Goal: Task Accomplishment & Management: Manage account settings

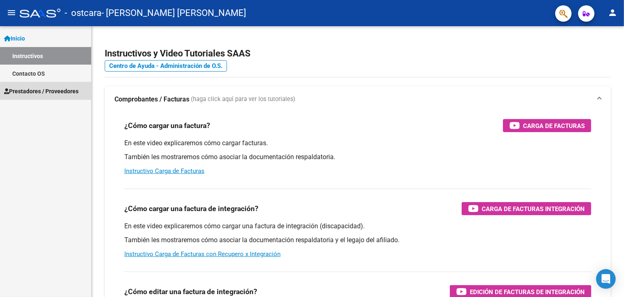
click at [71, 94] on span "Prestadores / Proveedores" at bounding box center [41, 91] width 74 height 9
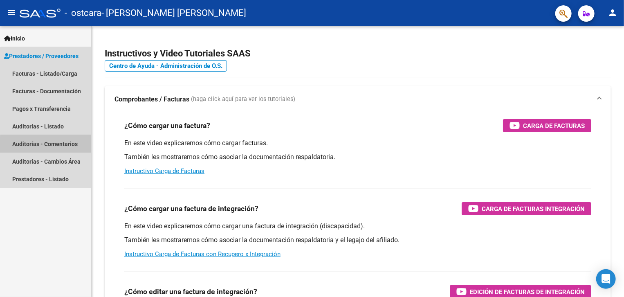
click at [67, 146] on link "Auditorías - Comentarios" at bounding box center [45, 144] width 91 height 18
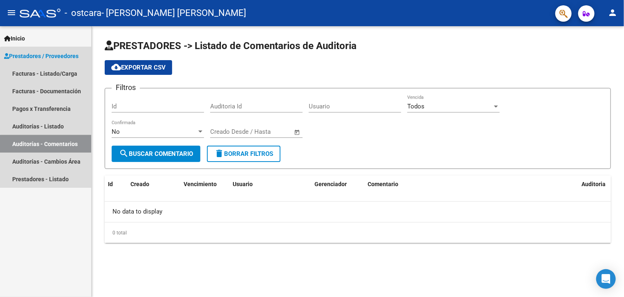
click at [67, 146] on link "Auditorías - Comentarios" at bounding box center [45, 144] width 91 height 18
click at [29, 126] on link "Auditorías - Listado" at bounding box center [45, 126] width 91 height 18
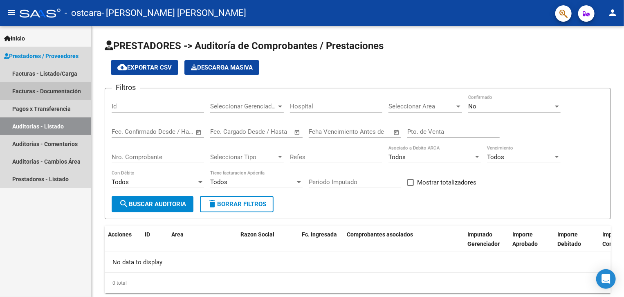
click at [43, 92] on link "Facturas - Documentación" at bounding box center [45, 91] width 91 height 18
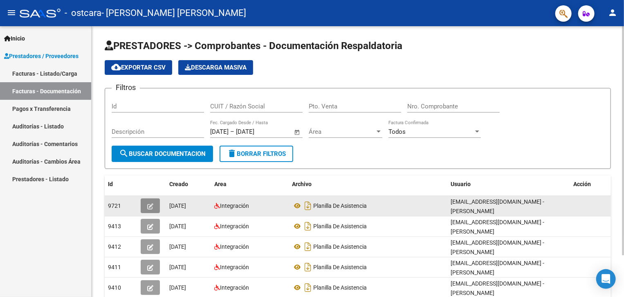
click at [146, 205] on button "button" at bounding box center [150, 205] width 19 height 15
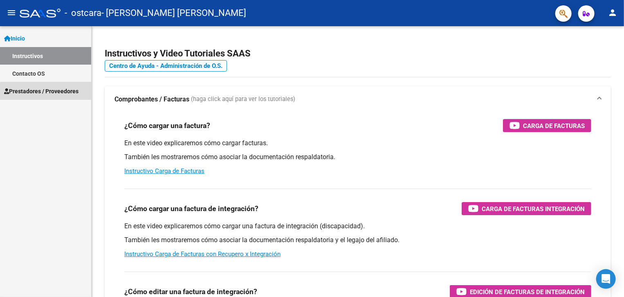
click at [63, 95] on link "Prestadores / Proveedores" at bounding box center [45, 91] width 91 height 18
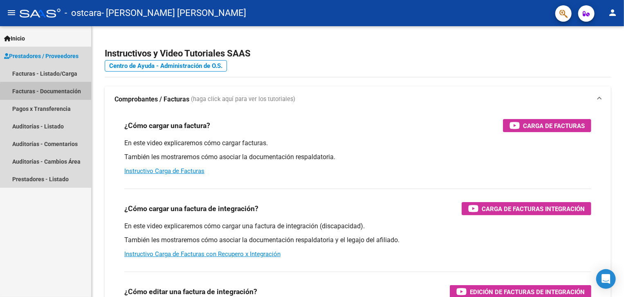
click at [63, 95] on link "Facturas - Documentación" at bounding box center [45, 91] width 91 height 18
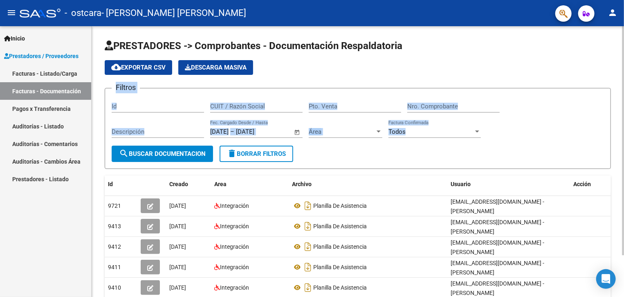
drag, startPoint x: 622, startPoint y: 30, endPoint x: 620, endPoint y: 125, distance: 94.5
click at [620, 125] on div "PRESTADORES -> Comprobantes - Documentación Respaldatoria cloud_download Export…" at bounding box center [358, 186] width 533 height 321
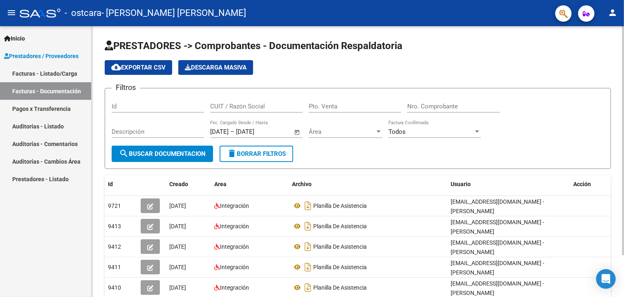
drag, startPoint x: 622, startPoint y: 197, endPoint x: 622, endPoint y: 283, distance: 85.5
click at [622, 283] on div "PRESTADORES -> Comprobantes - Documentación Respaldatoria cloud_download Export…" at bounding box center [358, 186] width 533 height 321
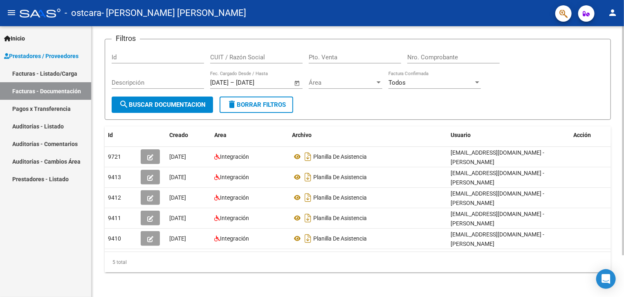
scroll to position [49, 0]
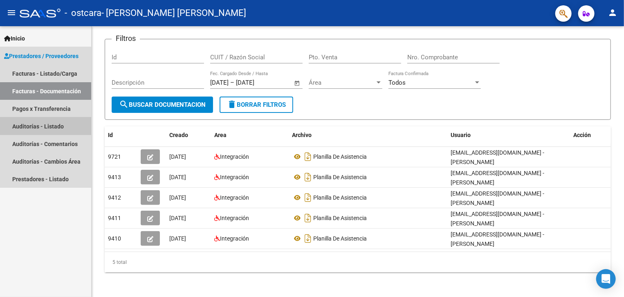
click at [32, 128] on link "Auditorías - Listado" at bounding box center [45, 126] width 91 height 18
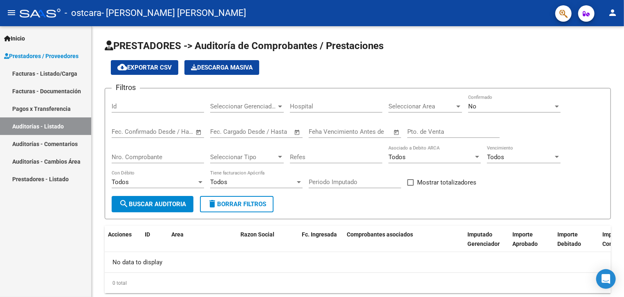
drag, startPoint x: 622, startPoint y: 281, endPoint x: 622, endPoint y: 308, distance: 27.0
click at [622, 297] on html "menu - ostcara - [PERSON_NAME] [PERSON_NAME] person Inicio Instructivos Contact…" at bounding box center [312, 148] width 624 height 297
drag, startPoint x: 622, startPoint y: 92, endPoint x: 604, endPoint y: 98, distance: 18.8
click at [604, 98] on div "PRESTADORES -> Auditoría de Comprobantes / Prestaciones cloud_download Exportar…" at bounding box center [358, 172] width 533 height 293
drag, startPoint x: 622, startPoint y: 38, endPoint x: 622, endPoint y: 63, distance: 24.9
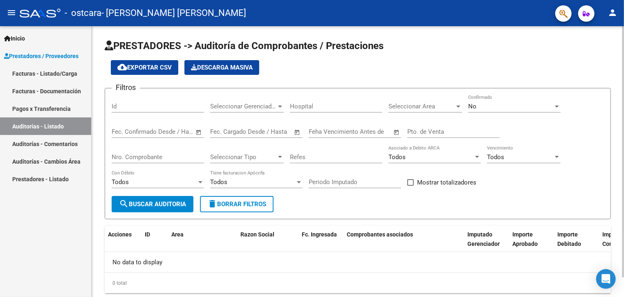
click at [622, 63] on div "PRESTADORES -> Auditoría de Comprobantes / Prestaciones cloud_download Exportar…" at bounding box center [358, 172] width 533 height 293
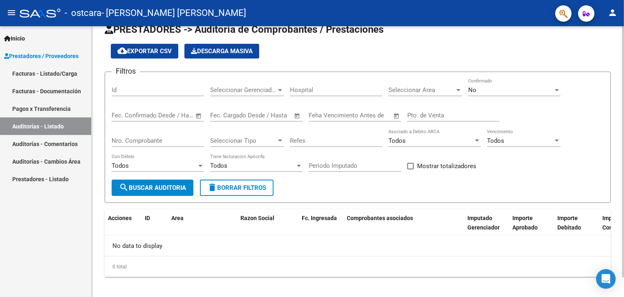
scroll to position [21, 0]
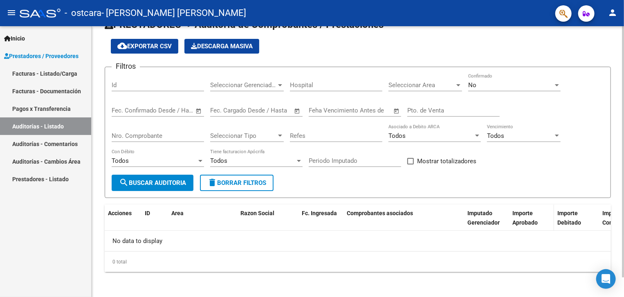
click at [523, 220] on span "Importe Aprobado" at bounding box center [524, 218] width 25 height 16
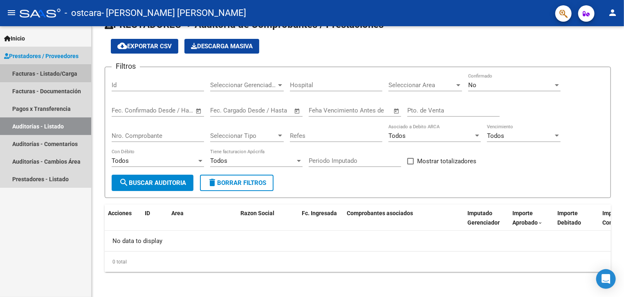
click at [39, 71] on link "Facturas - Listado/Carga" at bounding box center [45, 74] width 91 height 18
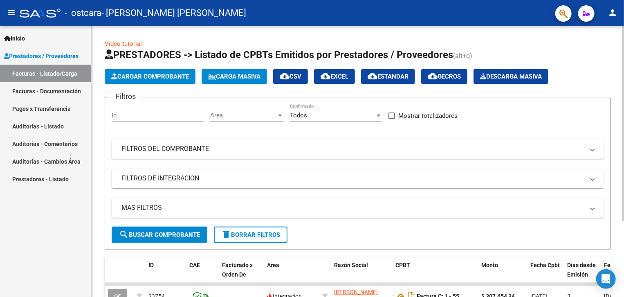
drag, startPoint x: 622, startPoint y: 145, endPoint x: 622, endPoint y: 121, distance: 24.5
click at [622, 121] on div "Video tutorial PRESTADORES -> Listado de CPBTs Emitidos por Prestadores / Prove…" at bounding box center [358, 211] width 533 height 371
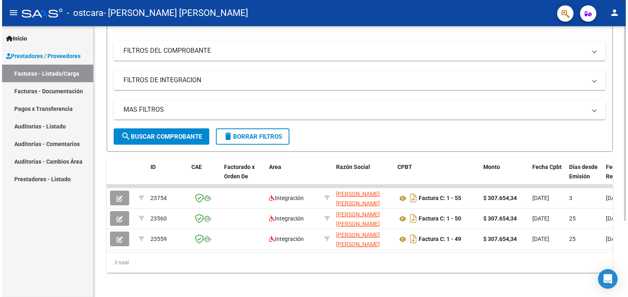
scroll to position [105, 0]
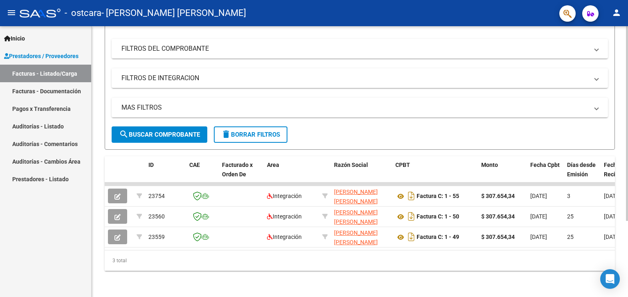
click at [615, 160] on div "Video tutorial PRESTADORES -> Listado de CPBTs Emitidos por Prestadores / Prove…" at bounding box center [360, 111] width 537 height 371
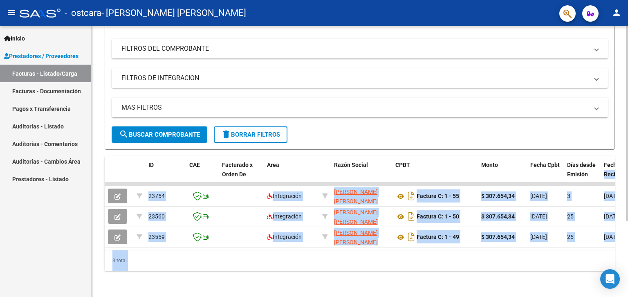
drag, startPoint x: 615, startPoint y: 160, endPoint x: 626, endPoint y: 130, distance: 31.7
click at [624, 130] on div "Video tutorial PRESTADORES -> Listado de CPBTs Emitidos por Prestadores / Prove…" at bounding box center [361, 111] width 539 height 371
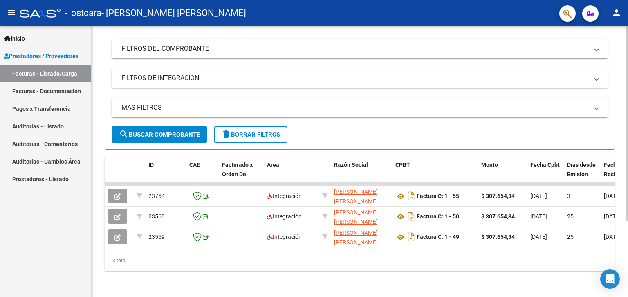
click at [598, 129] on form "Filtros Id Area Area Todos Confirmado Mostrar totalizadores FILTROS DEL COMPROB…" at bounding box center [360, 73] width 510 height 153
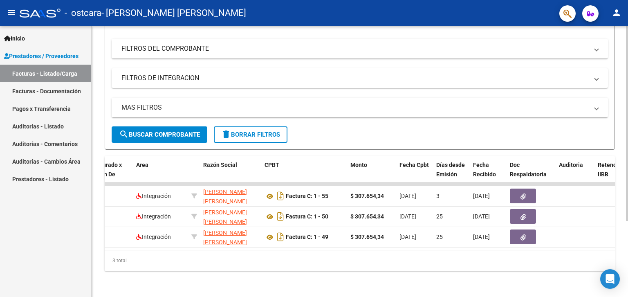
scroll to position [0, 147]
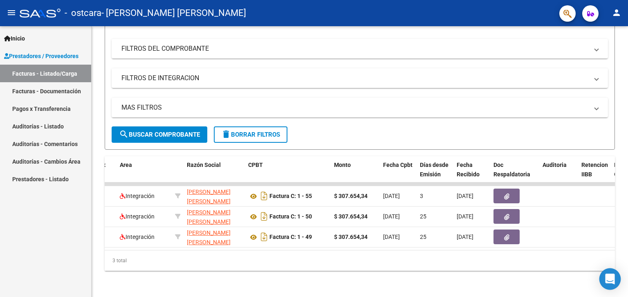
click at [610, 280] on icon "Open Intercom Messenger" at bounding box center [609, 279] width 9 height 11
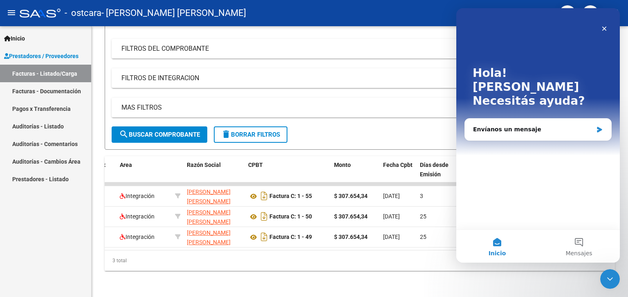
scroll to position [0, 0]
click at [499, 247] on button "Inicio" at bounding box center [497, 246] width 82 height 33
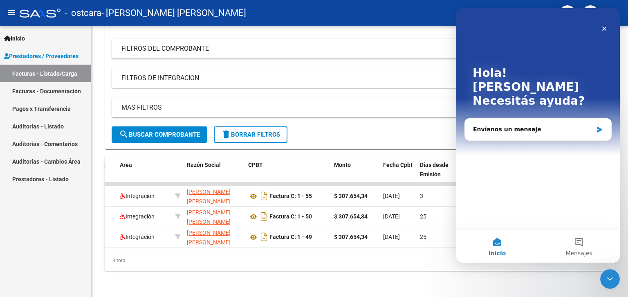
click at [499, 245] on button "Inicio" at bounding box center [497, 246] width 82 height 33
click at [577, 247] on button "Mensajes" at bounding box center [579, 246] width 82 height 33
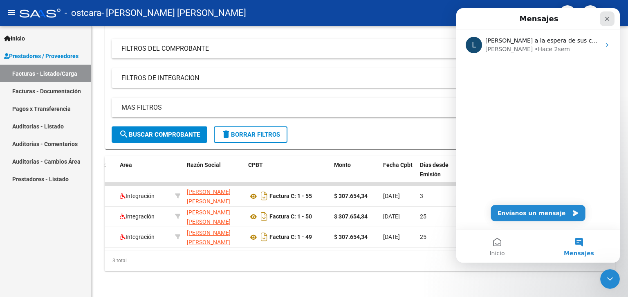
click at [607, 16] on icon "Cerrar" at bounding box center [607, 19] width 7 height 7
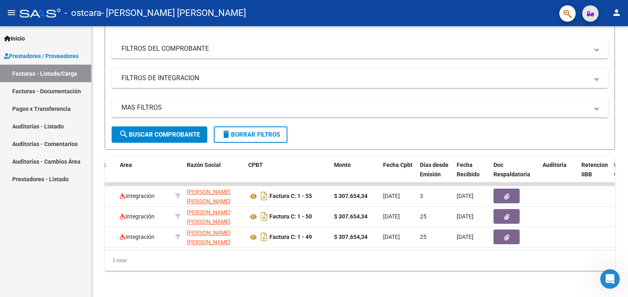
click at [591, 14] on icon "button" at bounding box center [590, 14] width 7 height 6
